Goal: Find specific page/section: Find specific page/section

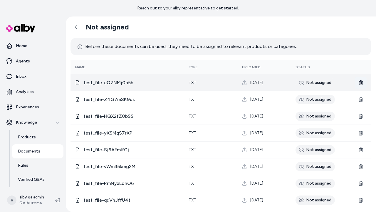
click at [362, 83] on icon at bounding box center [361, 82] width 5 height 5
